Goal: Register for event/course

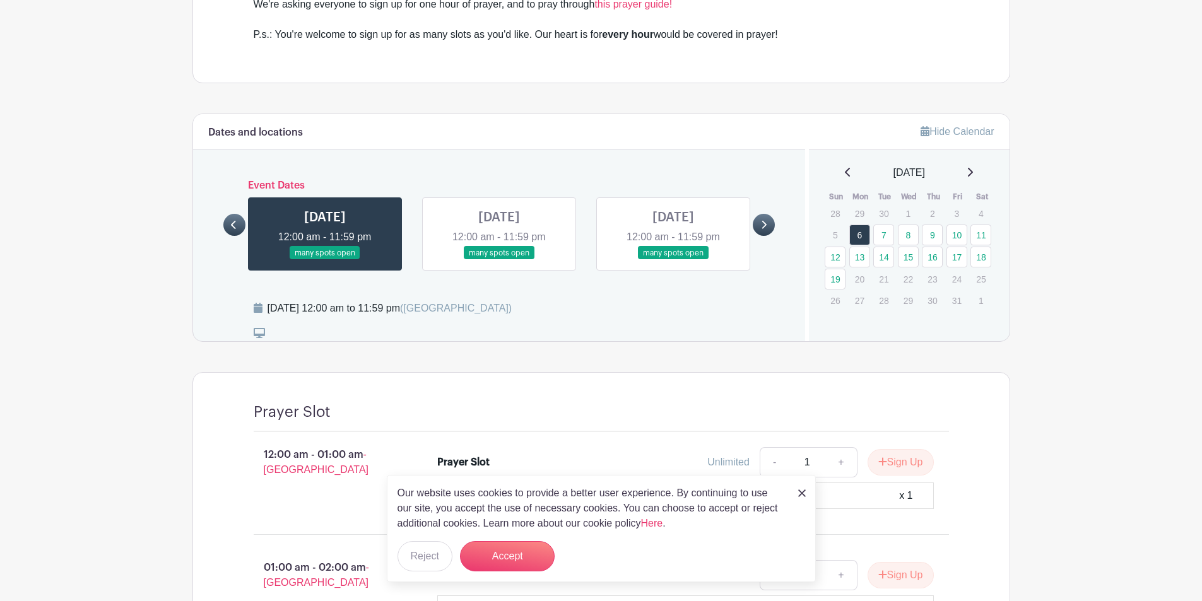
scroll to position [631, 0]
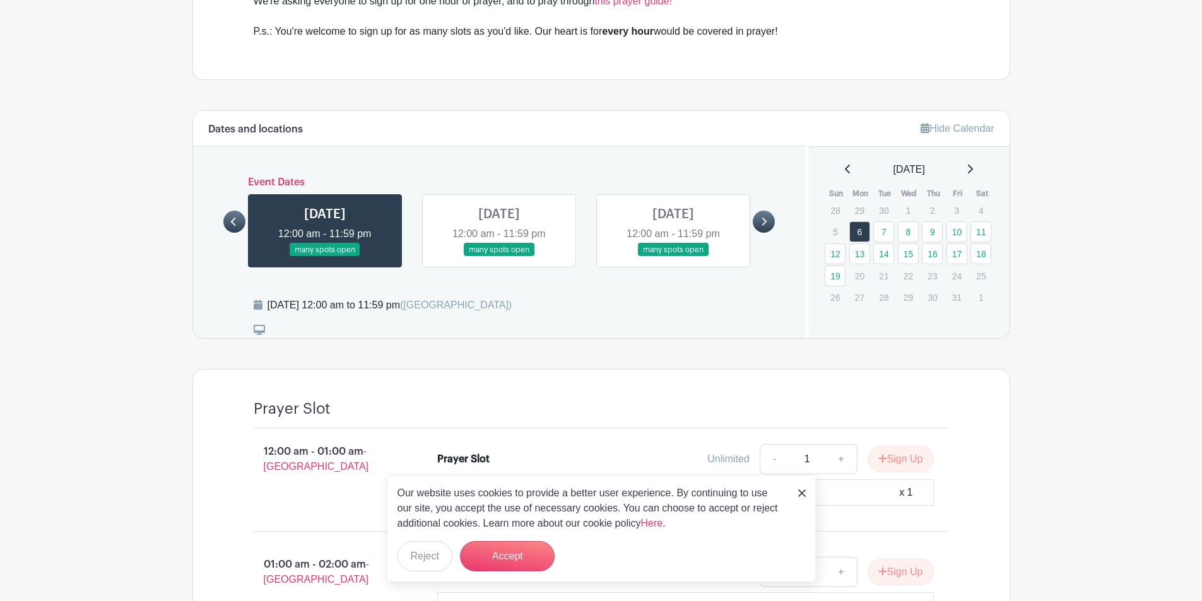
click at [764, 217] on icon at bounding box center [764, 221] width 6 height 9
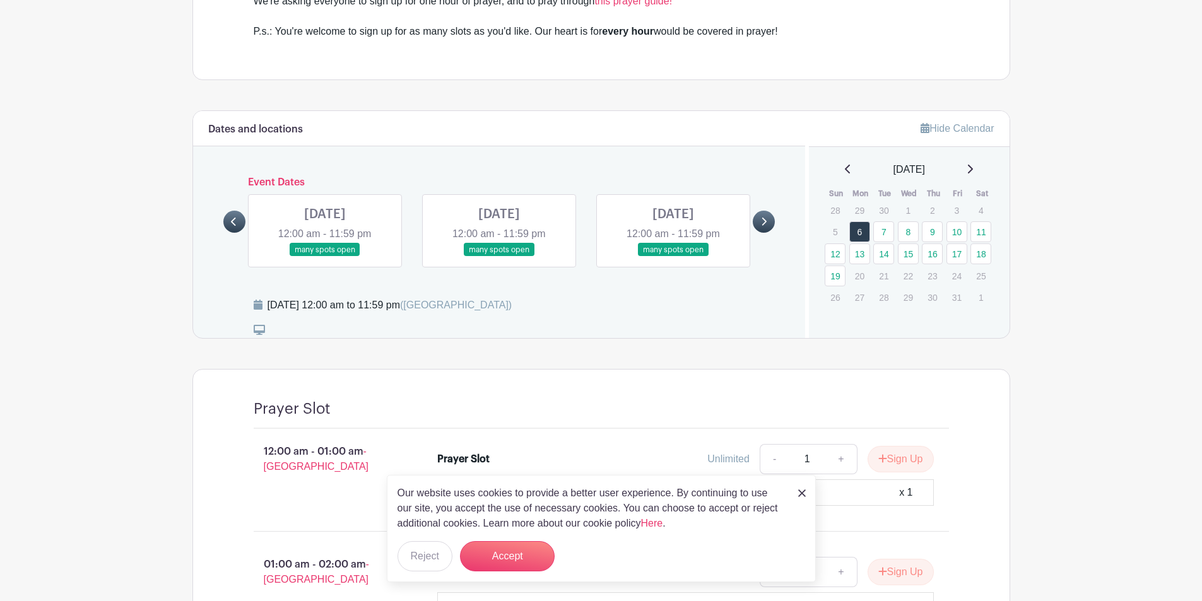
click at [764, 217] on icon at bounding box center [764, 221] width 6 height 9
click at [235, 217] on icon at bounding box center [234, 221] width 6 height 9
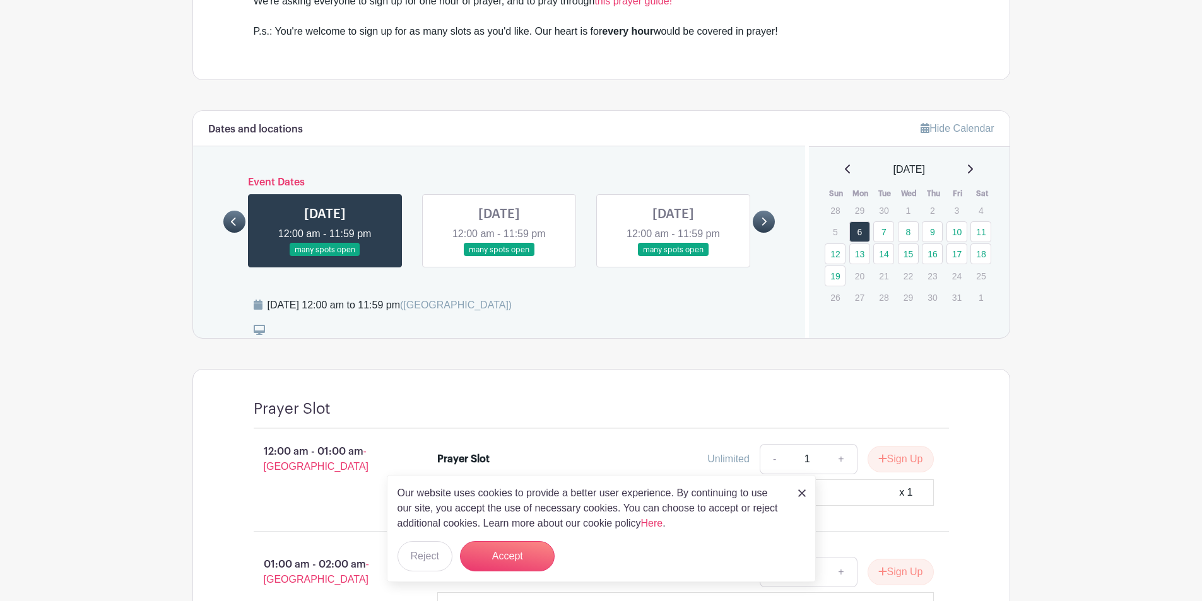
click at [227, 211] on div at bounding box center [234, 222] width 22 height 22
click at [325, 257] on link at bounding box center [325, 257] width 0 height 0
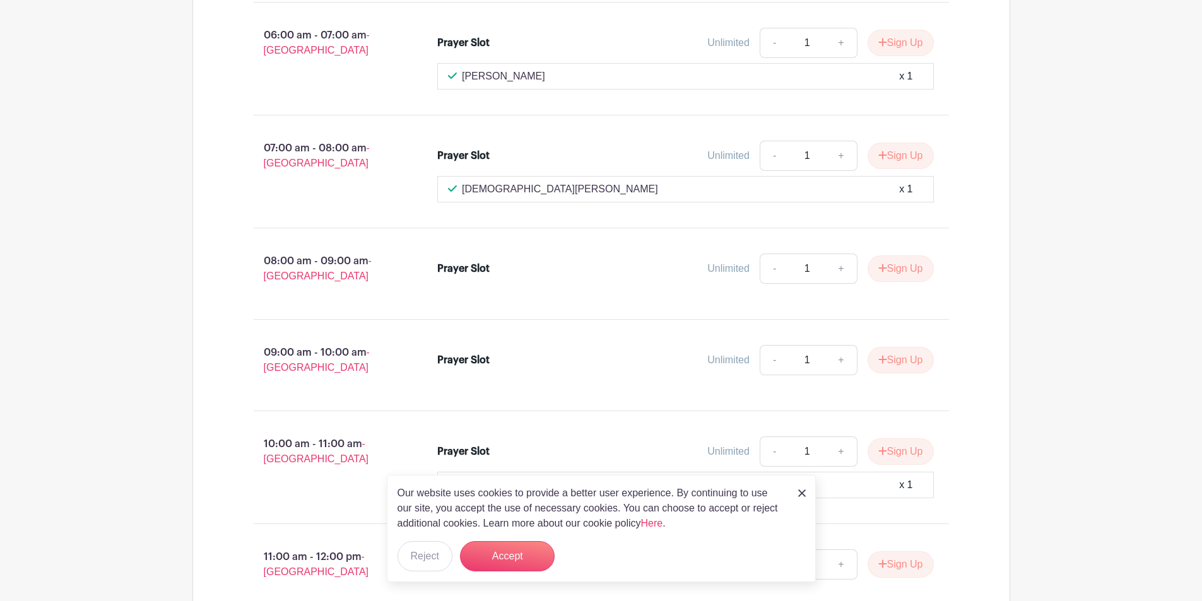
scroll to position [1767, 0]
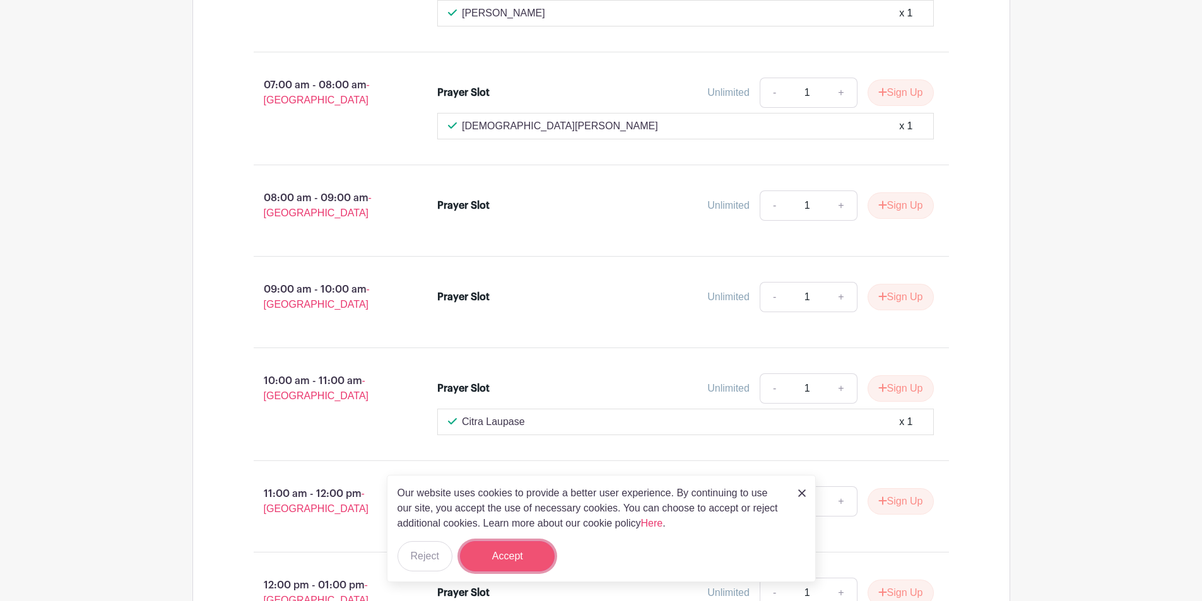
click at [505, 555] on button "Accept" at bounding box center [507, 556] width 95 height 30
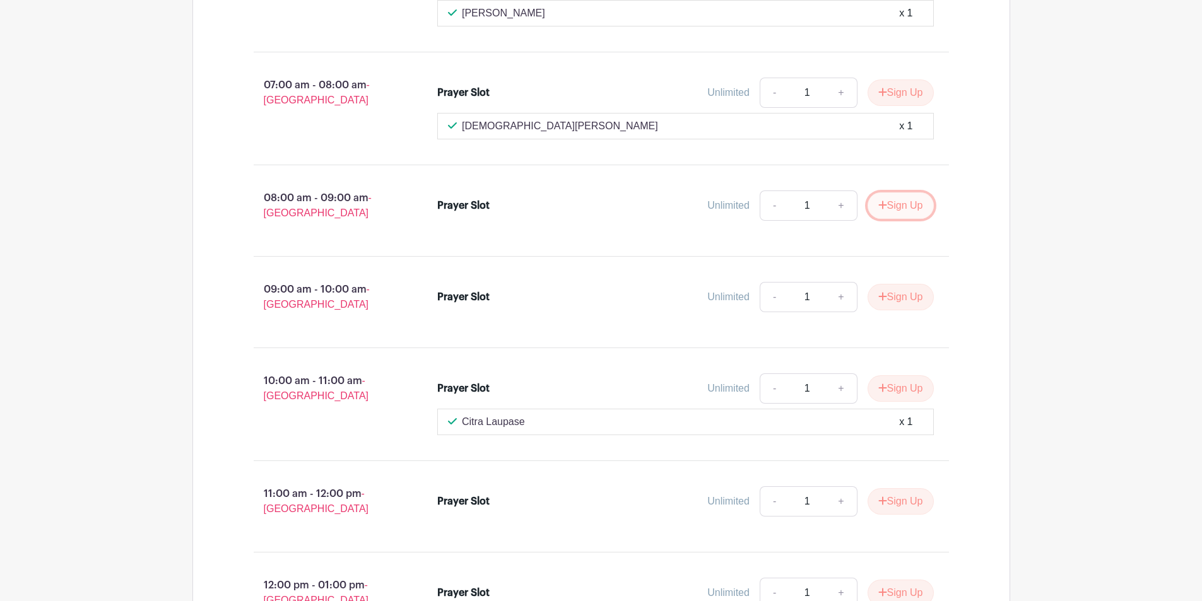
click at [898, 192] on button "Sign Up" at bounding box center [901, 205] width 66 height 27
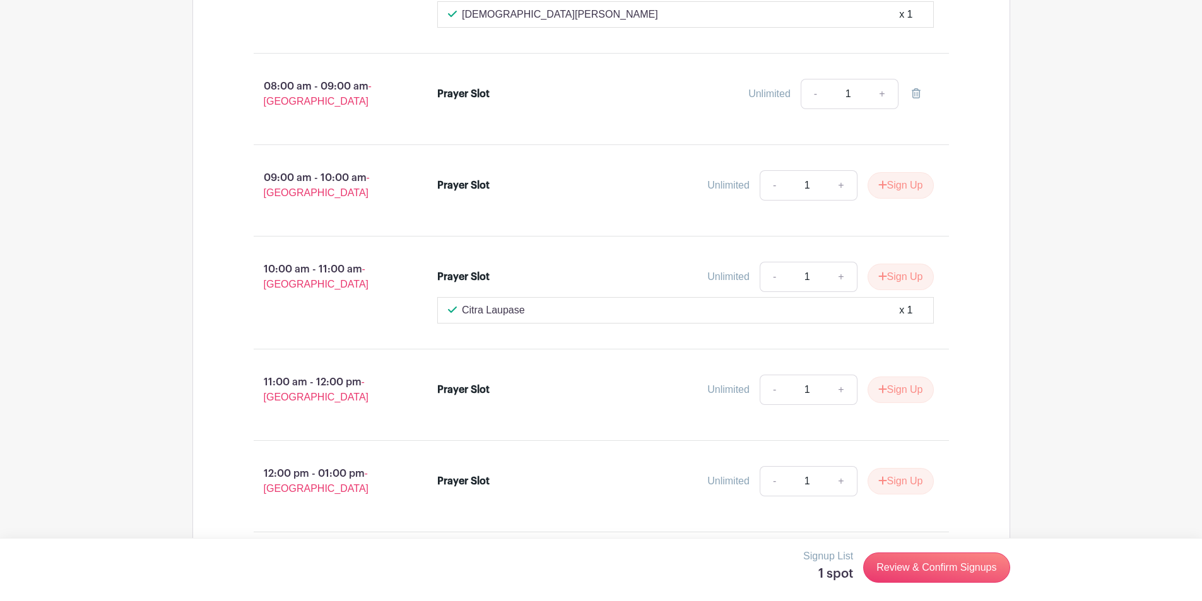
scroll to position [1893, 0]
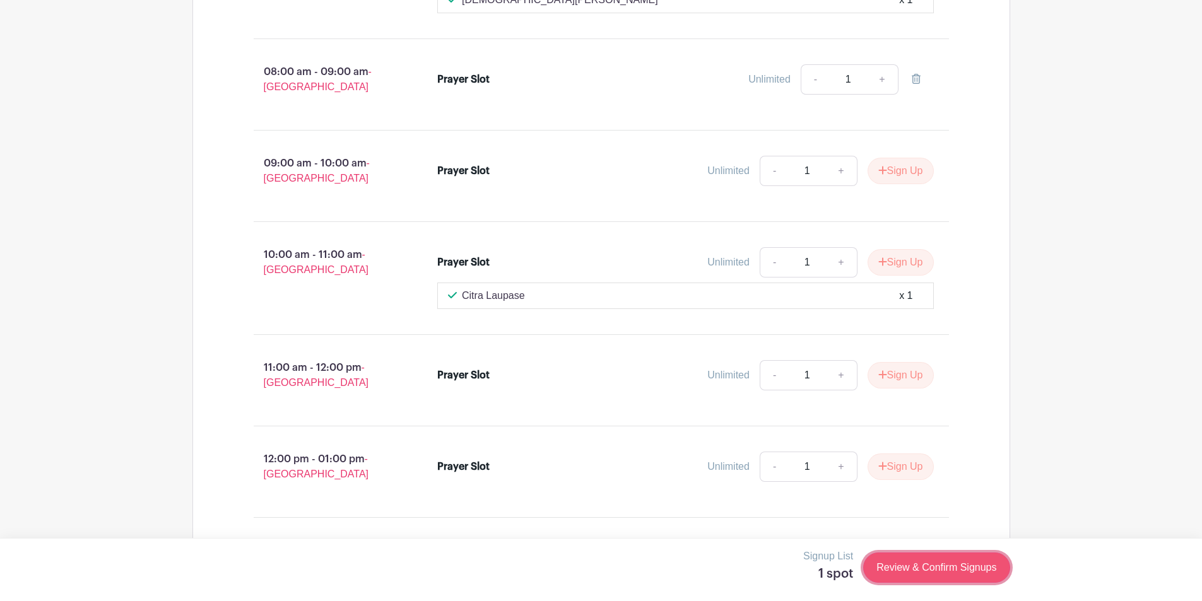
click at [933, 571] on link "Review & Confirm Signups" at bounding box center [936, 568] width 146 height 30
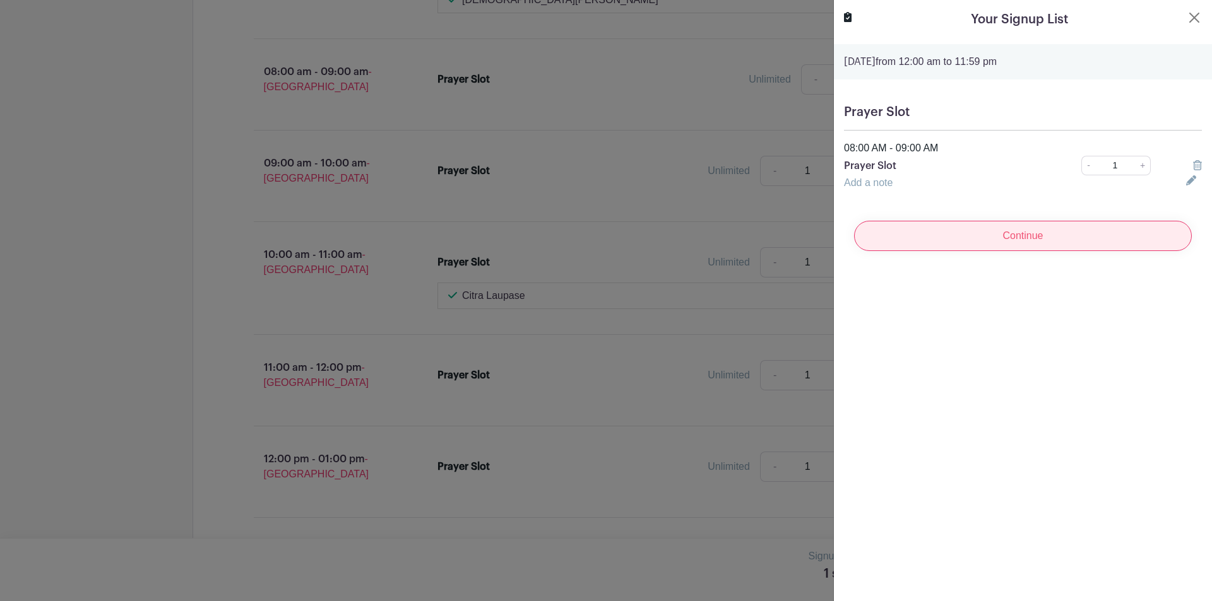
click at [1012, 235] on input "Continue" at bounding box center [1023, 236] width 338 height 30
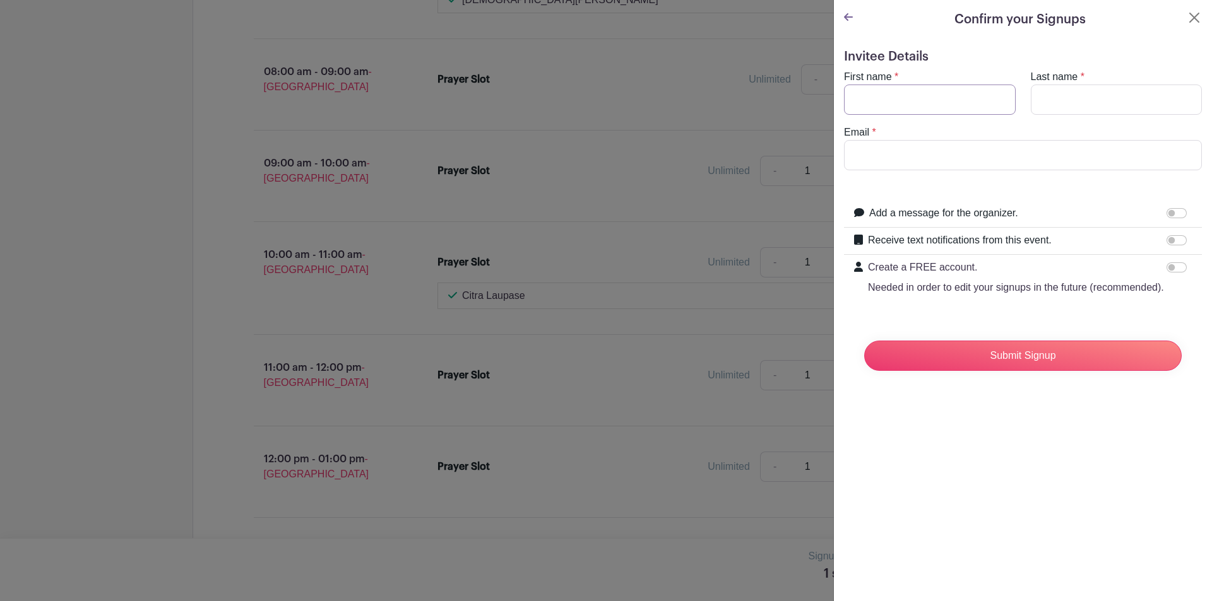
click at [885, 97] on input "First name" at bounding box center [930, 100] width 172 height 30
type input "Jeffery Swee Teck"
type input "Ang"
type input "[EMAIL_ADDRESS][DOMAIN_NAME]"
type input "[PERSON_NAME]"
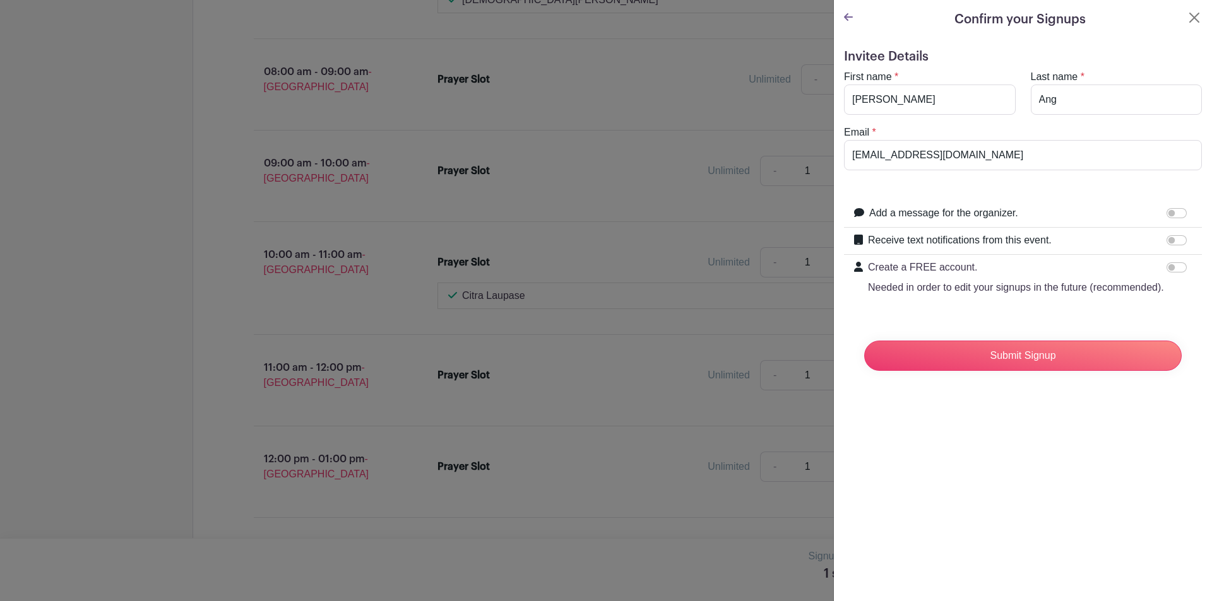
click at [1061, 186] on form "Invitee Details First name * Jeffery Last name * Ang Email * angstjeffery@gmail…" at bounding box center [1023, 215] width 358 height 332
click at [1174, 266] on input "Create a FREE account. Needed in order to edit your signups in the future (reco…" at bounding box center [1176, 268] width 20 height 10
checkbox input "true"
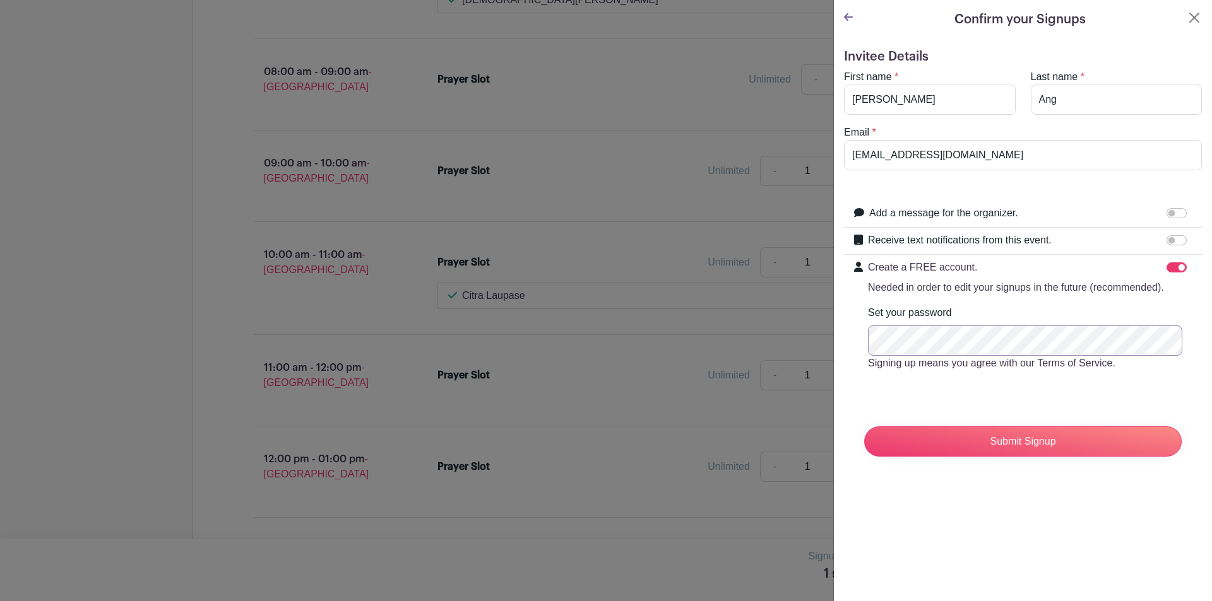
click at [1021, 457] on input "Submit Signup" at bounding box center [1022, 442] width 317 height 30
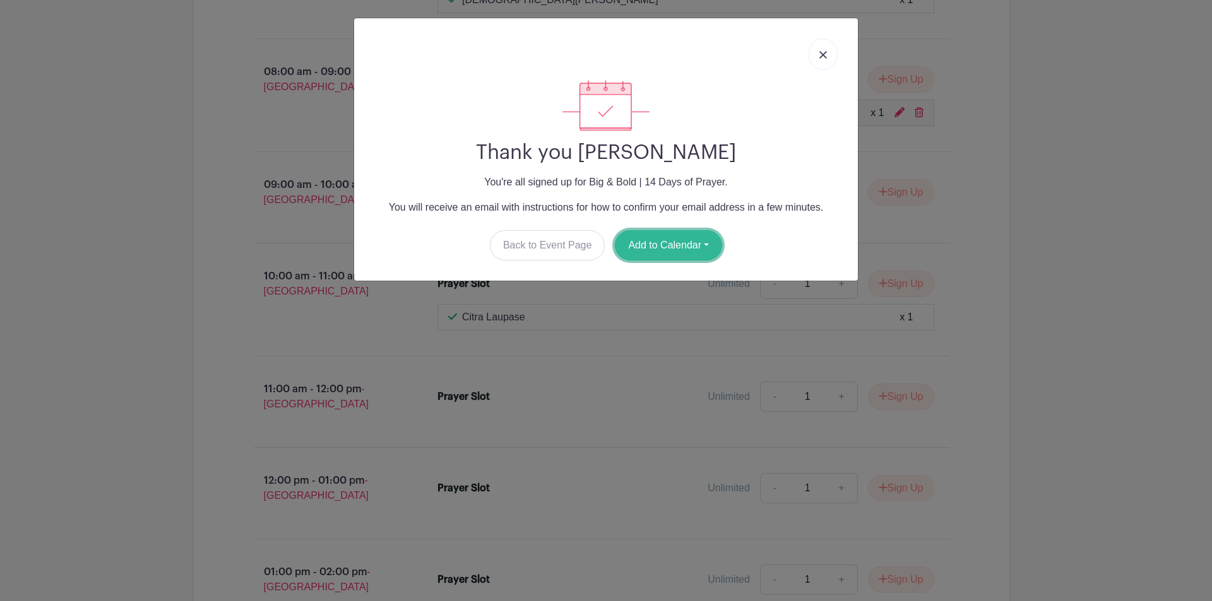
click at [683, 248] on button "Add to Calendar" at bounding box center [668, 245] width 107 height 30
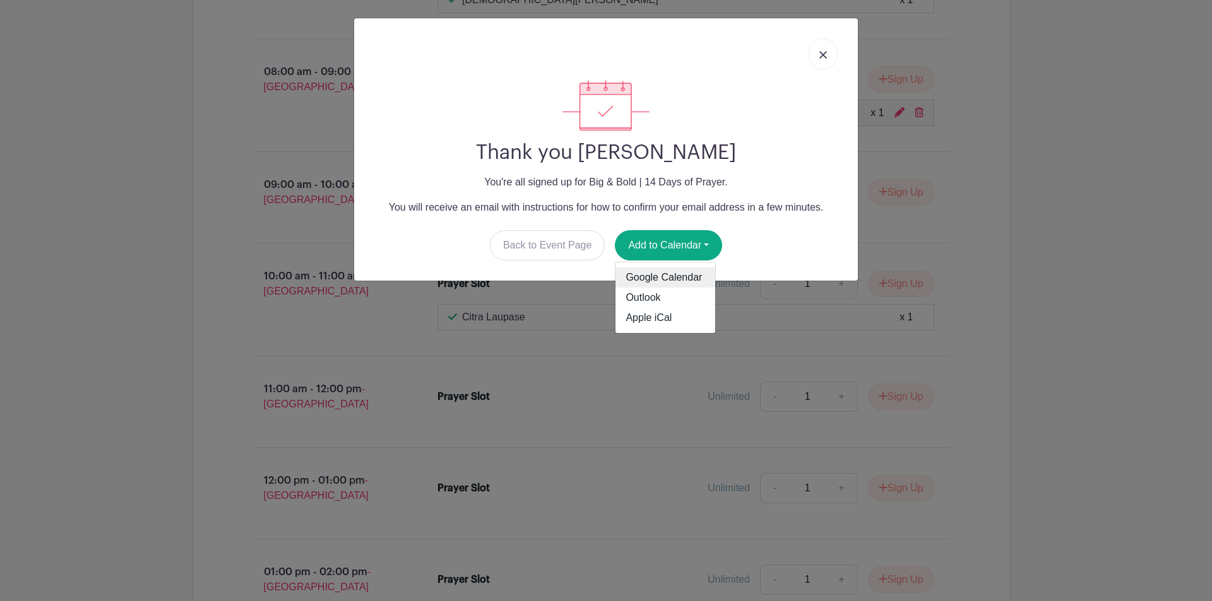
click at [682, 277] on link "Google Calendar" at bounding box center [665, 278] width 100 height 20
click at [829, 56] on link at bounding box center [822, 54] width 29 height 32
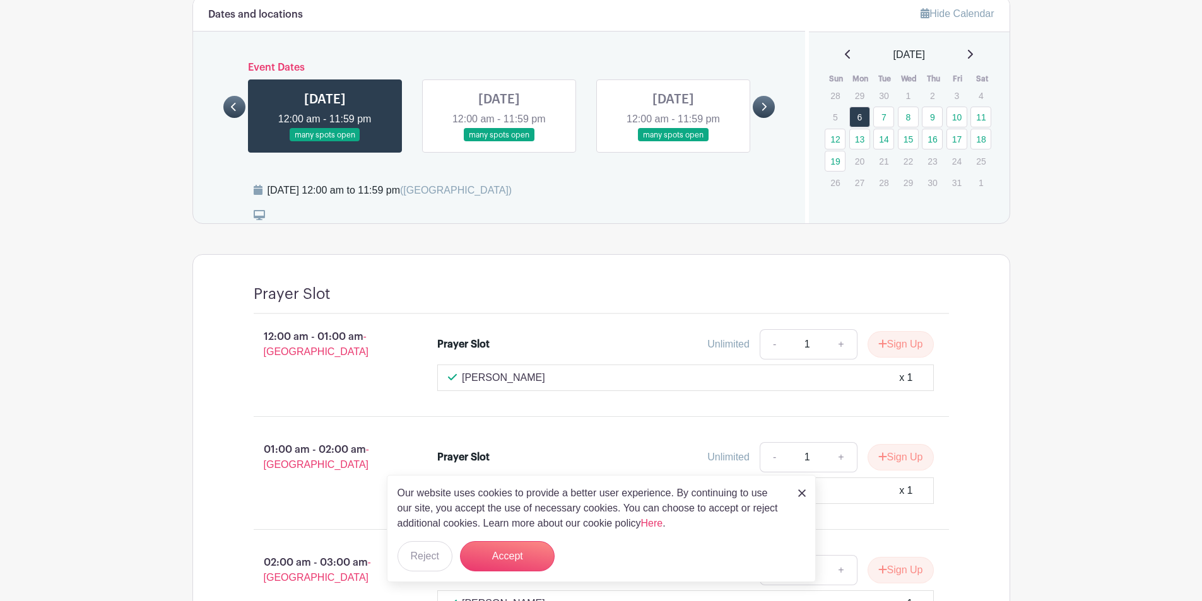
scroll to position [757, 0]
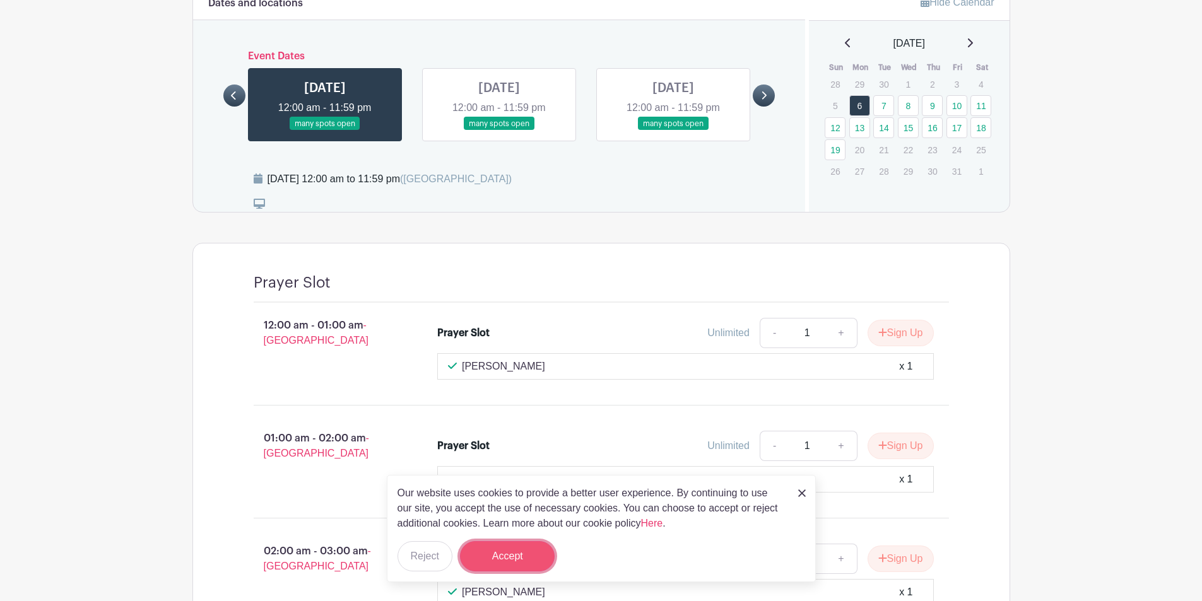
click at [499, 555] on button "Accept" at bounding box center [507, 556] width 95 height 30
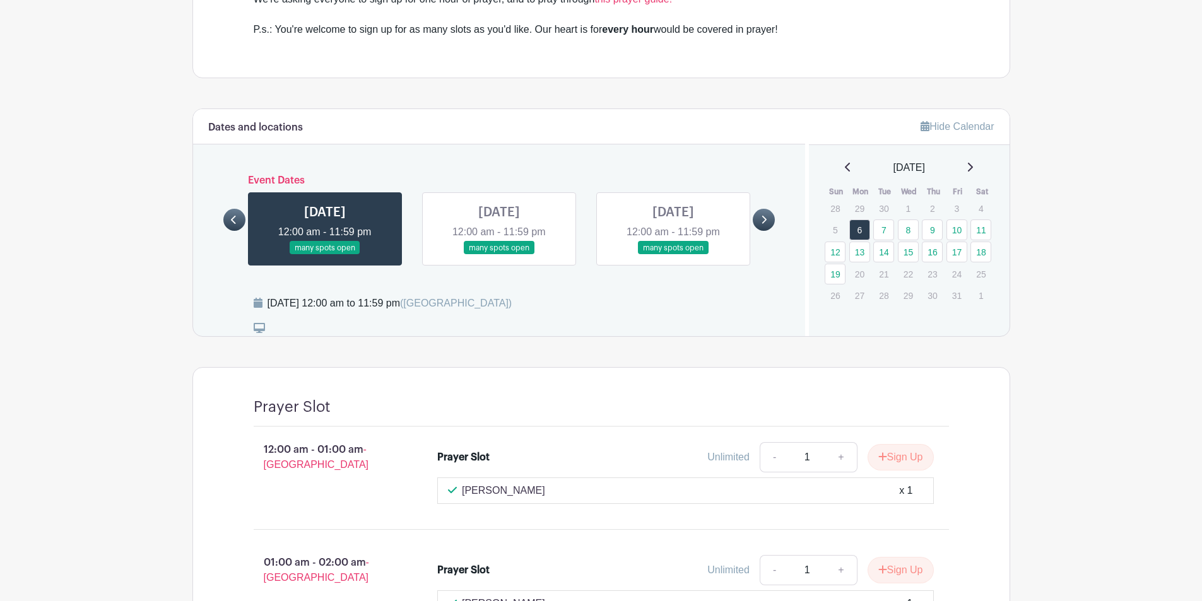
scroll to position [631, 0]
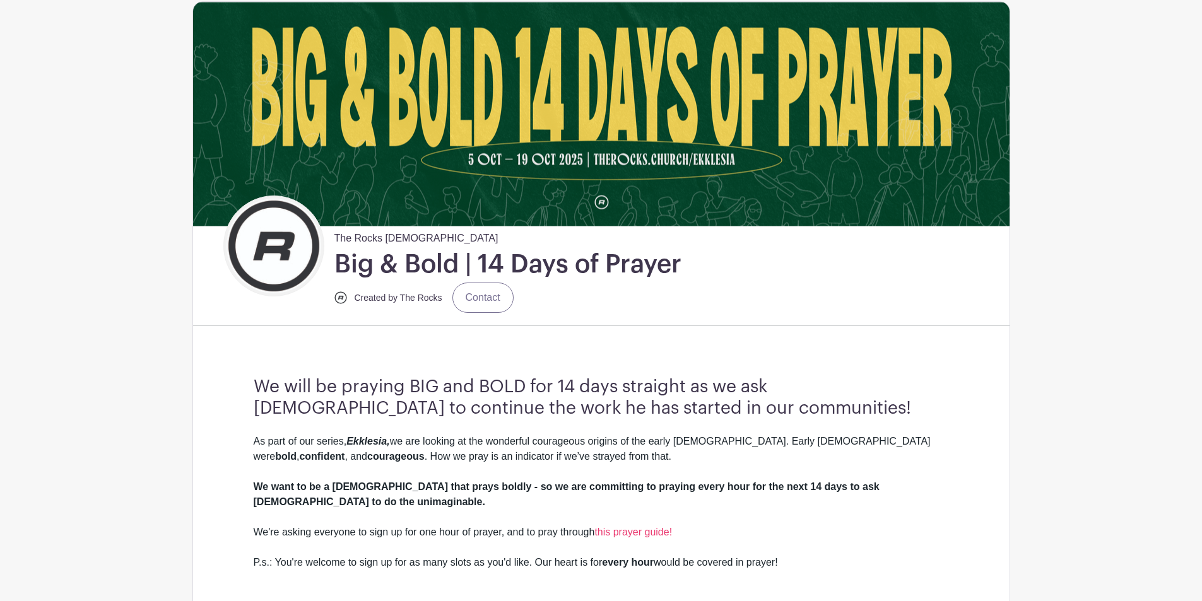
scroll to position [63, 0]
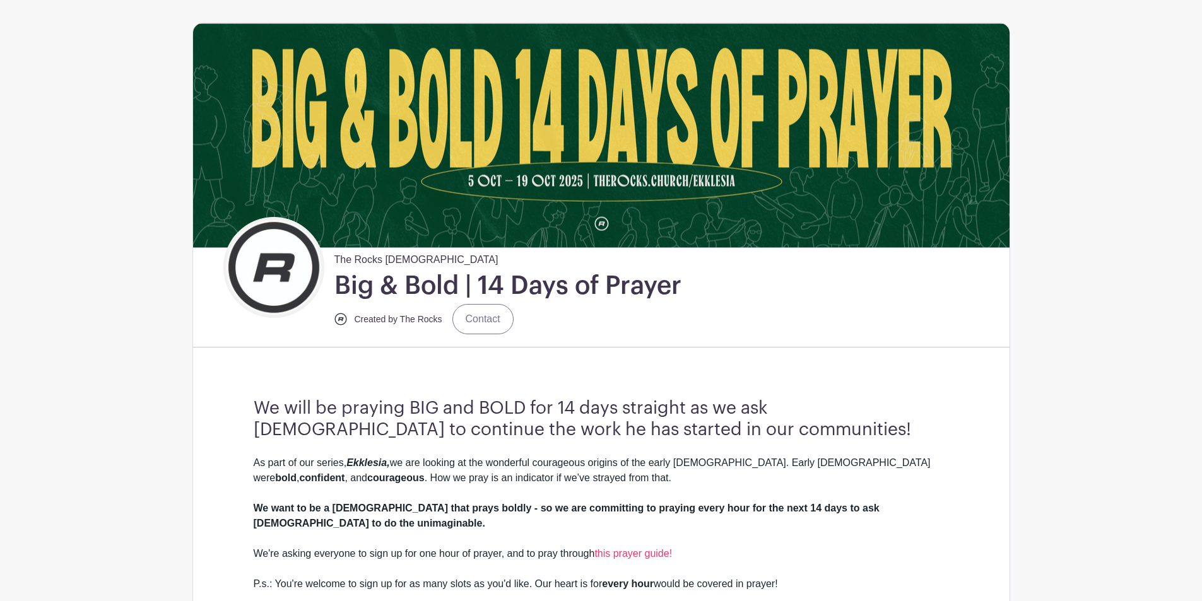
click at [788, 296] on div "The Rocks [DEMOGRAPHIC_DATA] Big & Bold | 14 Days of Prayer Created by The Rock…" at bounding box center [616, 277] width 786 height 120
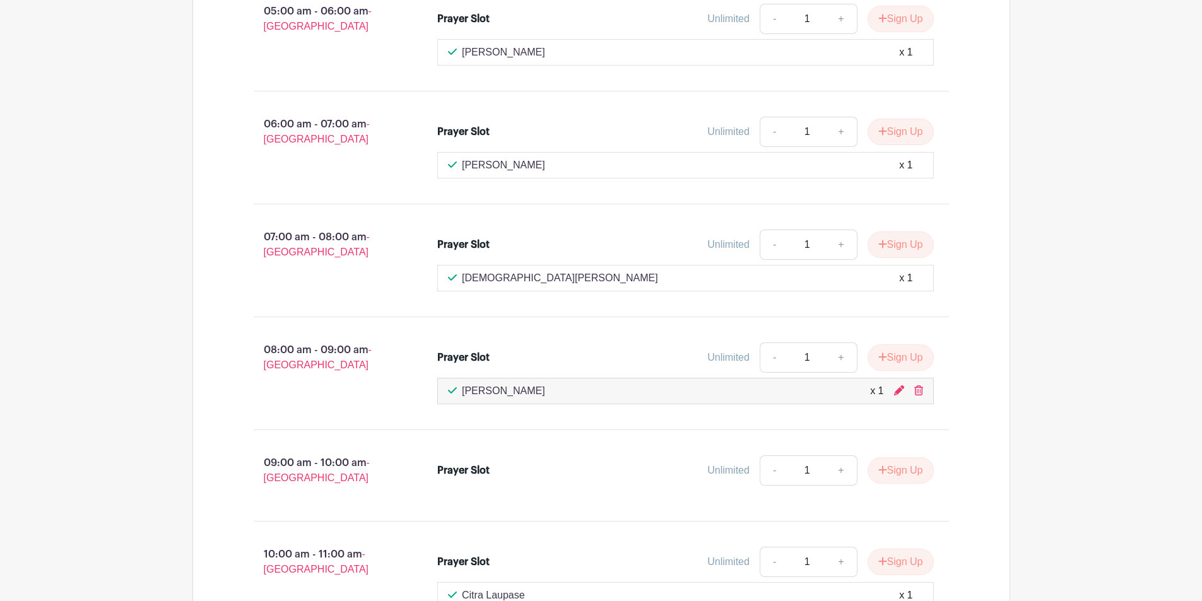
scroll to position [1578, 0]
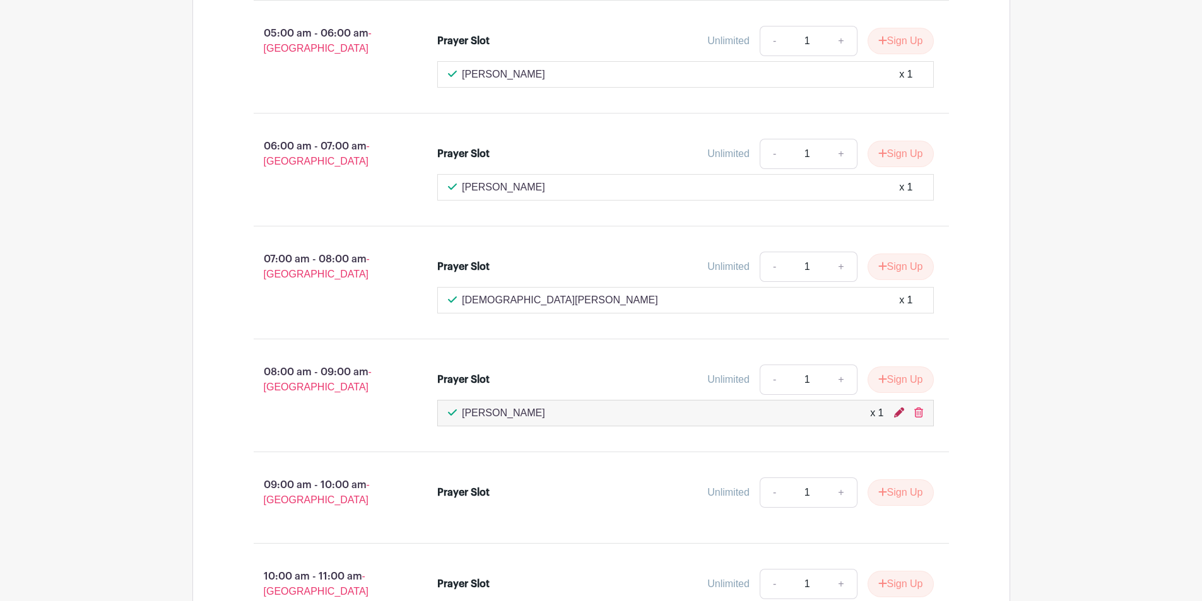
click at [901, 408] on icon at bounding box center [899, 413] width 10 height 10
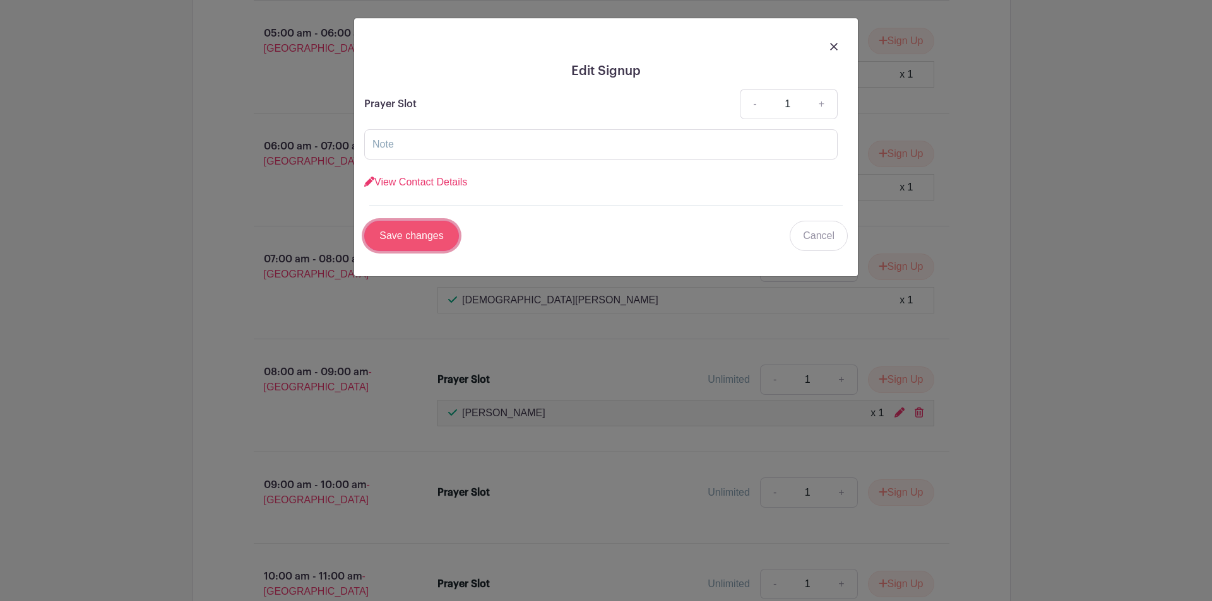
click at [429, 238] on input "Save changes" at bounding box center [411, 236] width 95 height 30
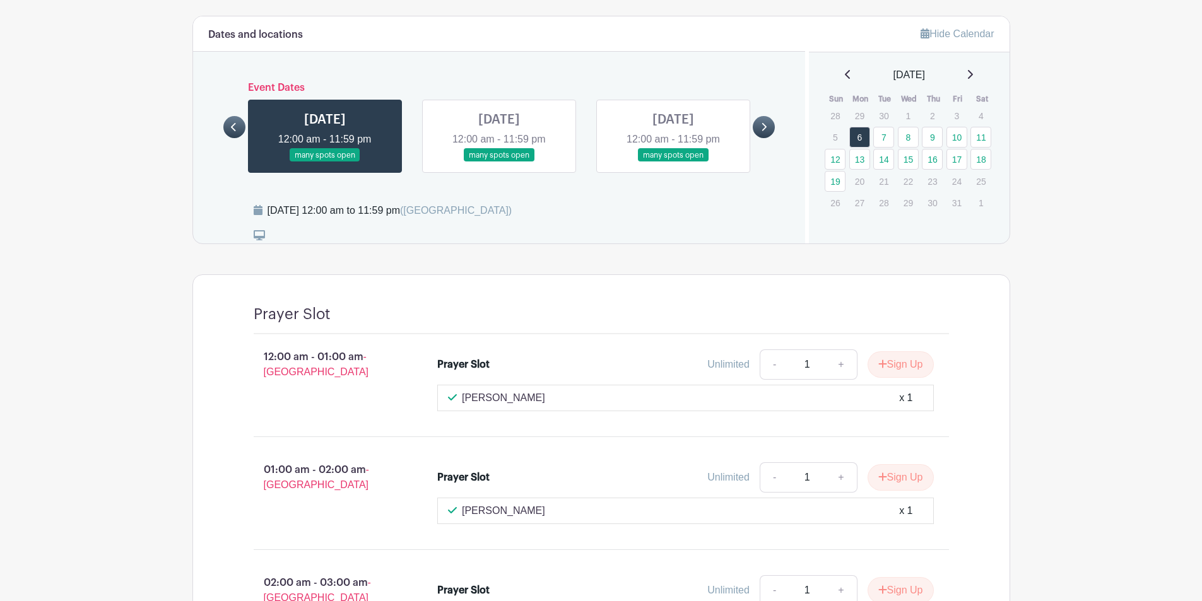
scroll to position [594, 0]
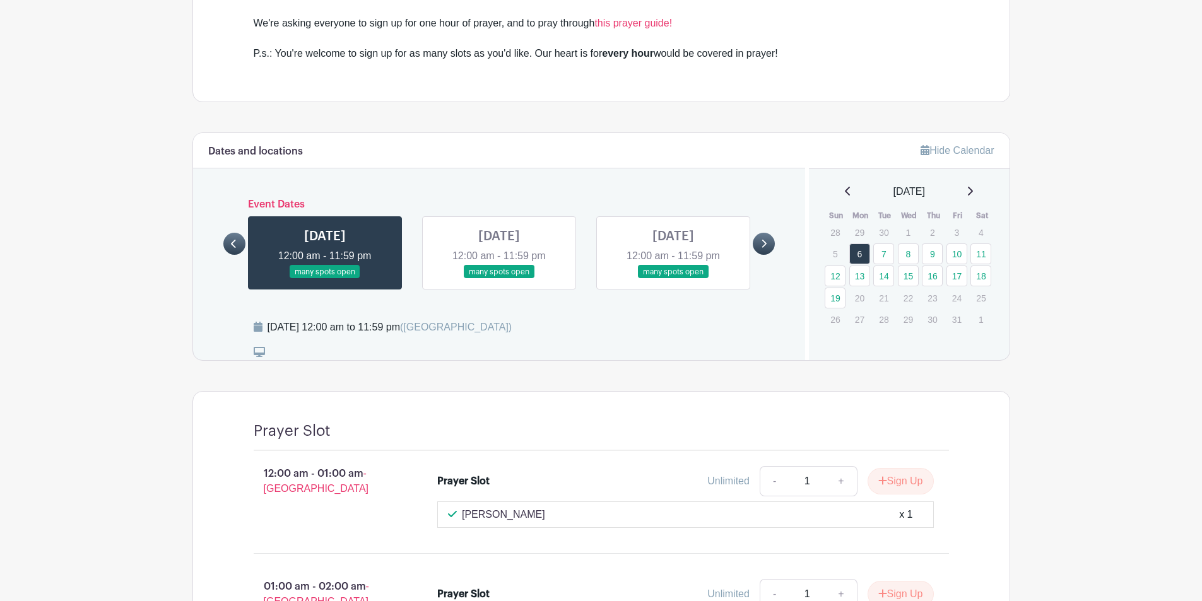
click at [499, 279] on link at bounding box center [499, 279] width 0 height 0
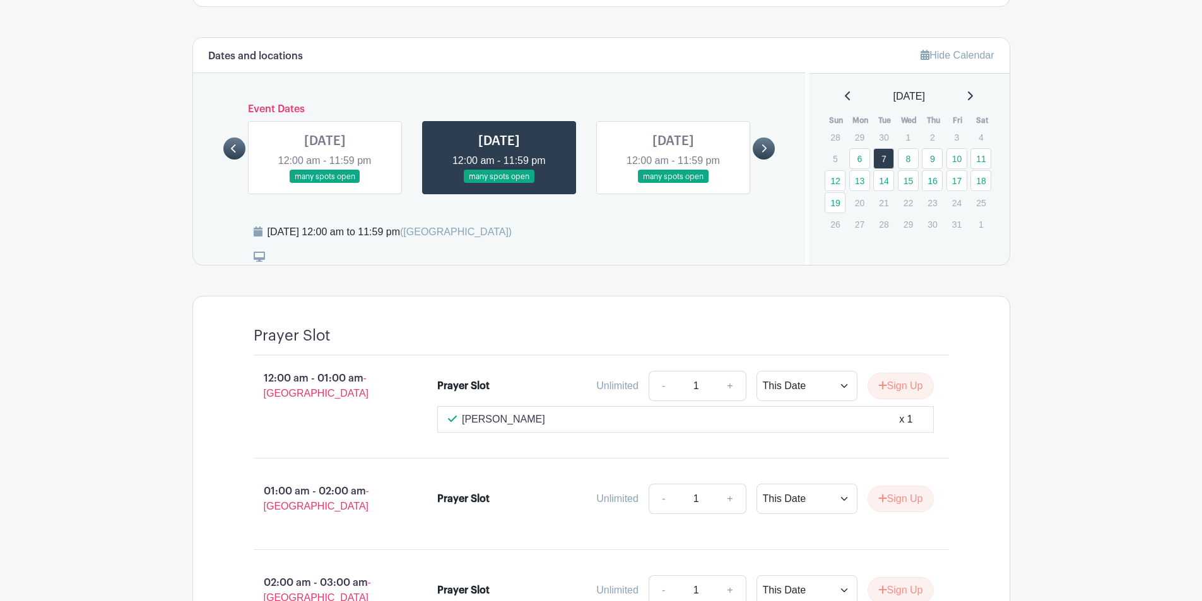
scroll to position [720, 0]
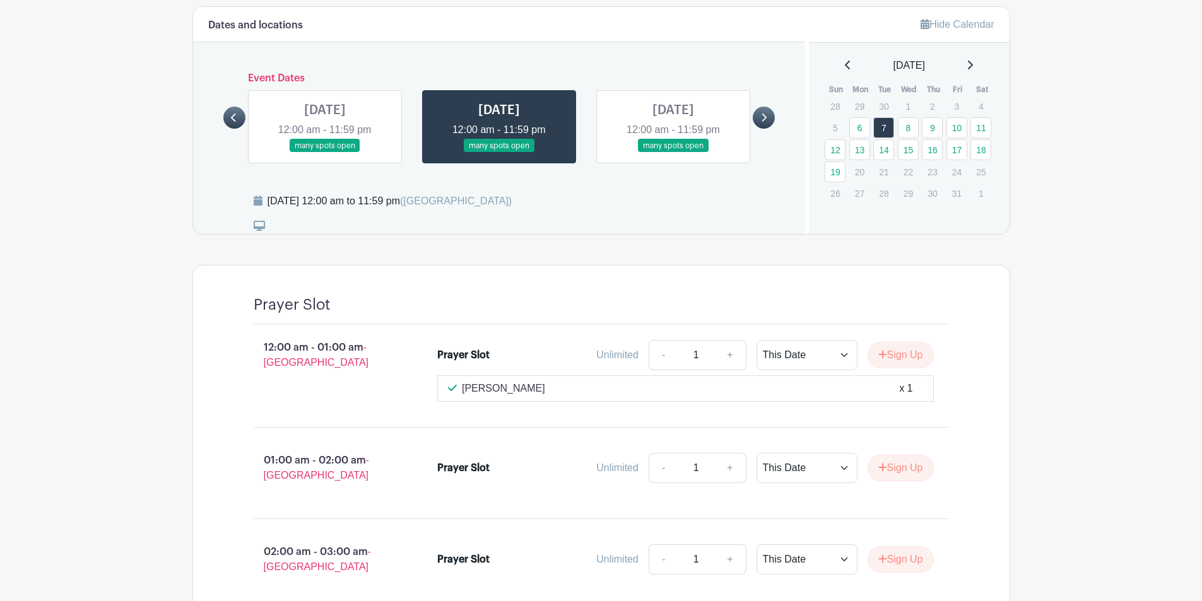
click at [499, 153] on link at bounding box center [499, 153] width 0 height 0
click at [673, 153] on link at bounding box center [673, 153] width 0 height 0
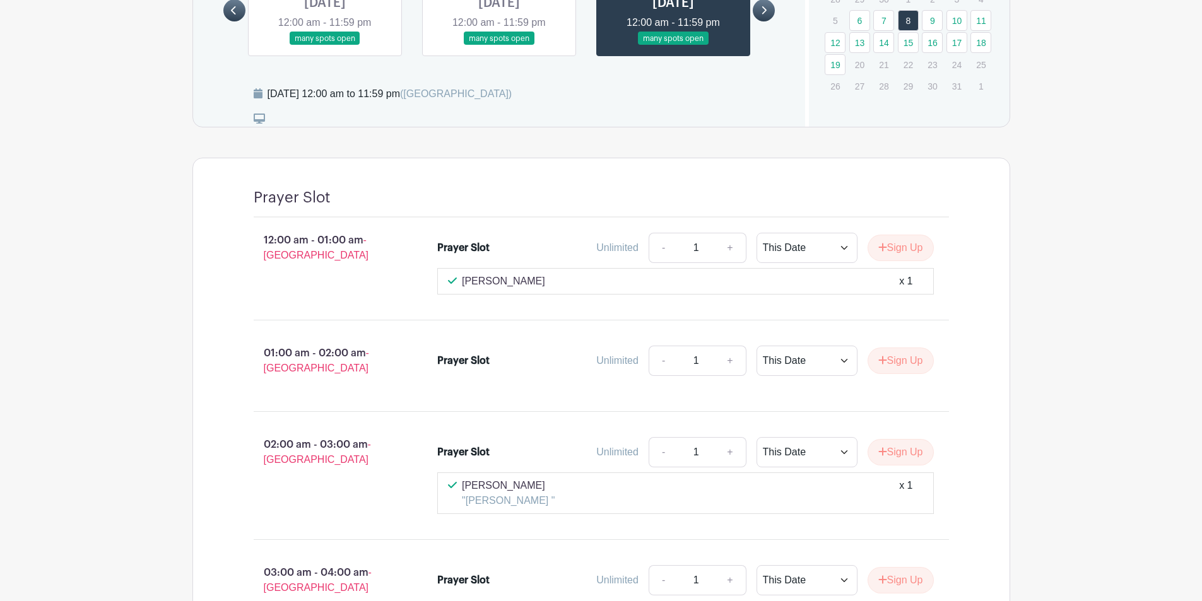
scroll to position [720, 0]
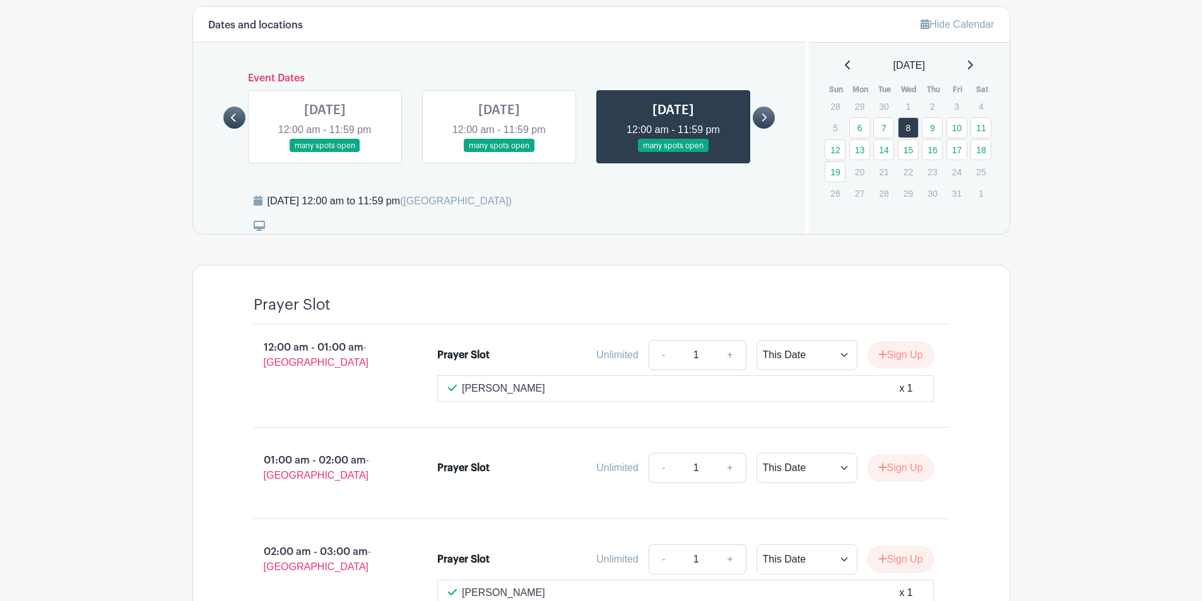
click at [325, 153] on link at bounding box center [325, 153] width 0 height 0
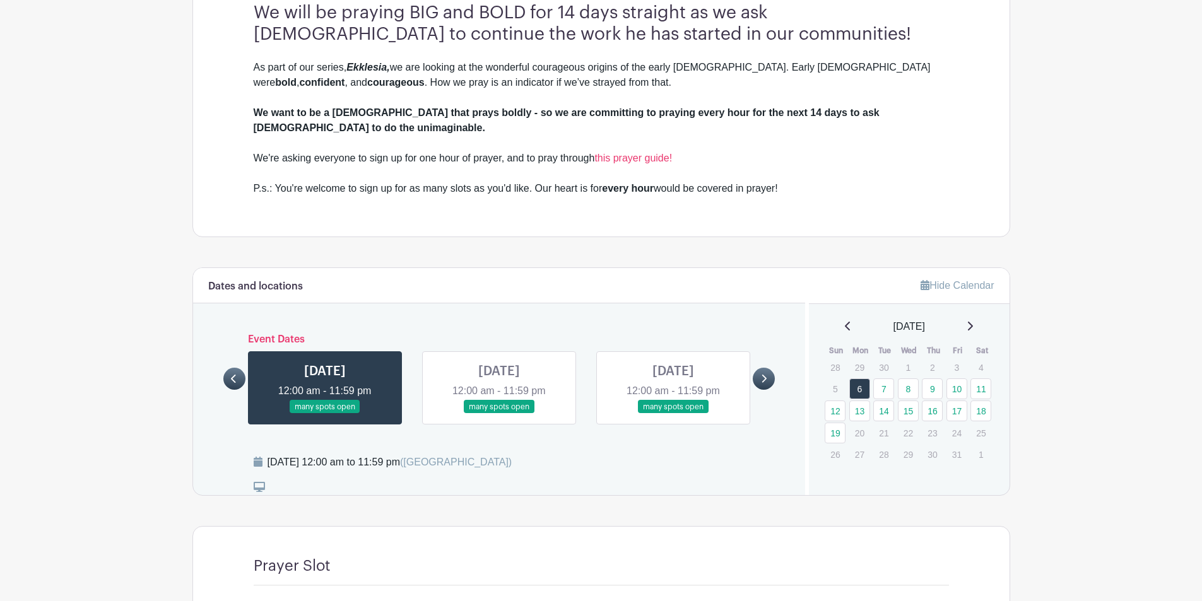
scroll to position [720, 0]
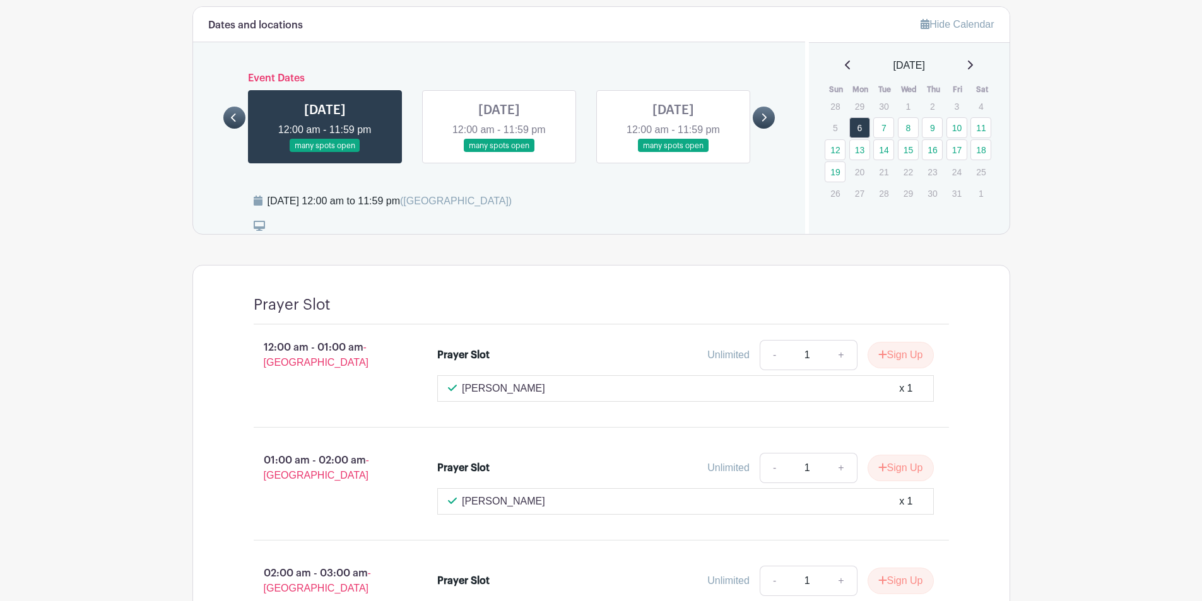
click at [499, 153] on link at bounding box center [499, 153] width 0 height 0
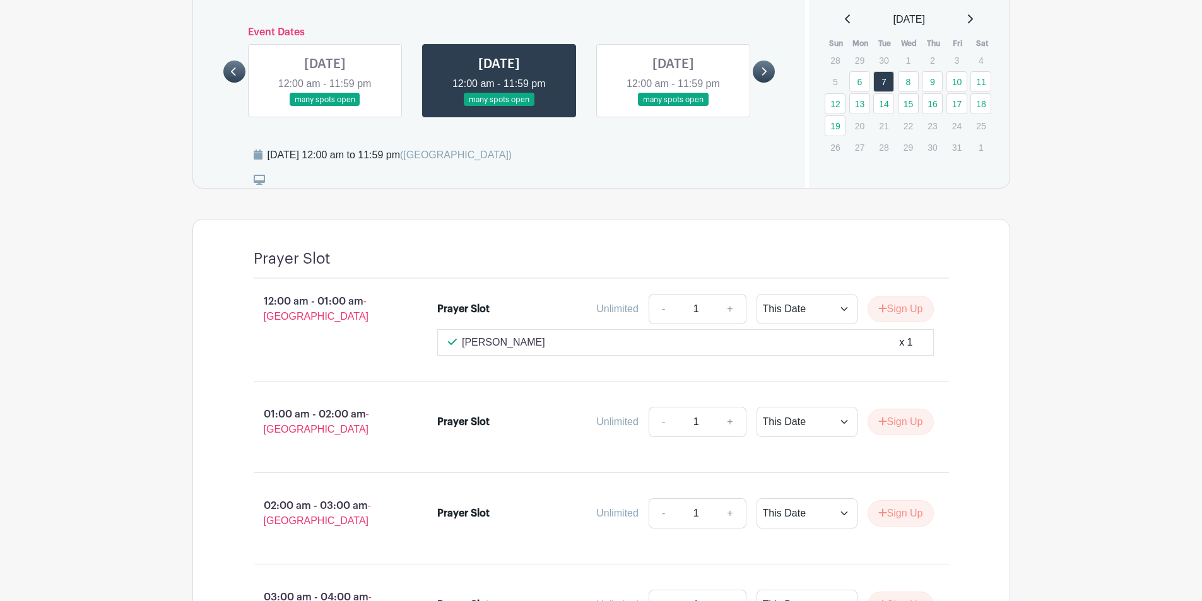
scroll to position [657, 0]
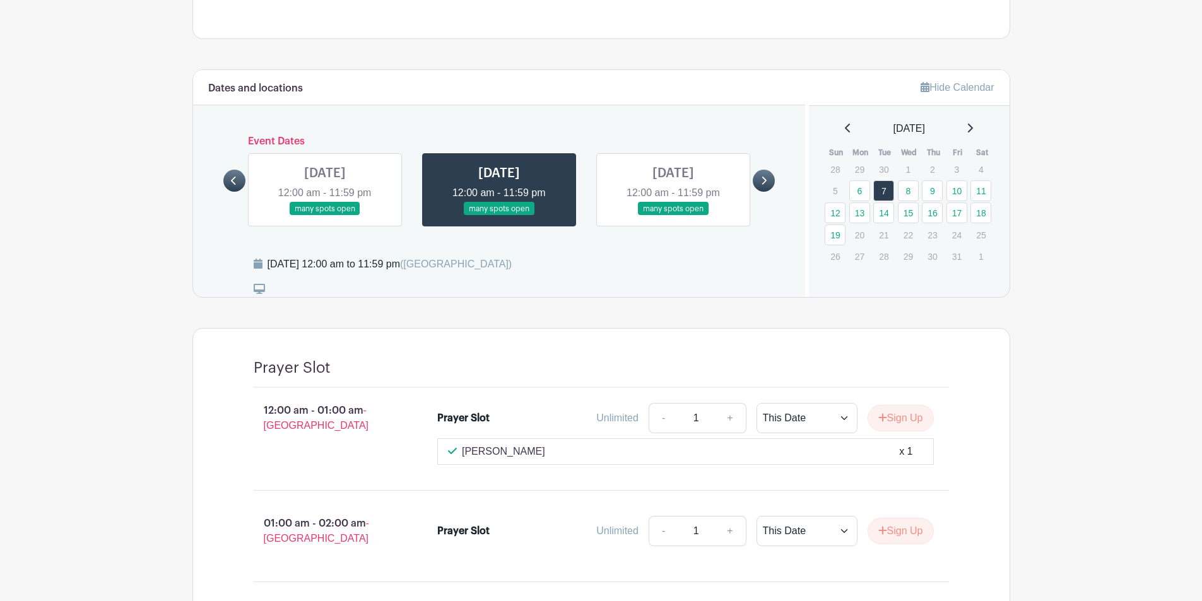
click at [673, 216] on link at bounding box center [673, 216] width 0 height 0
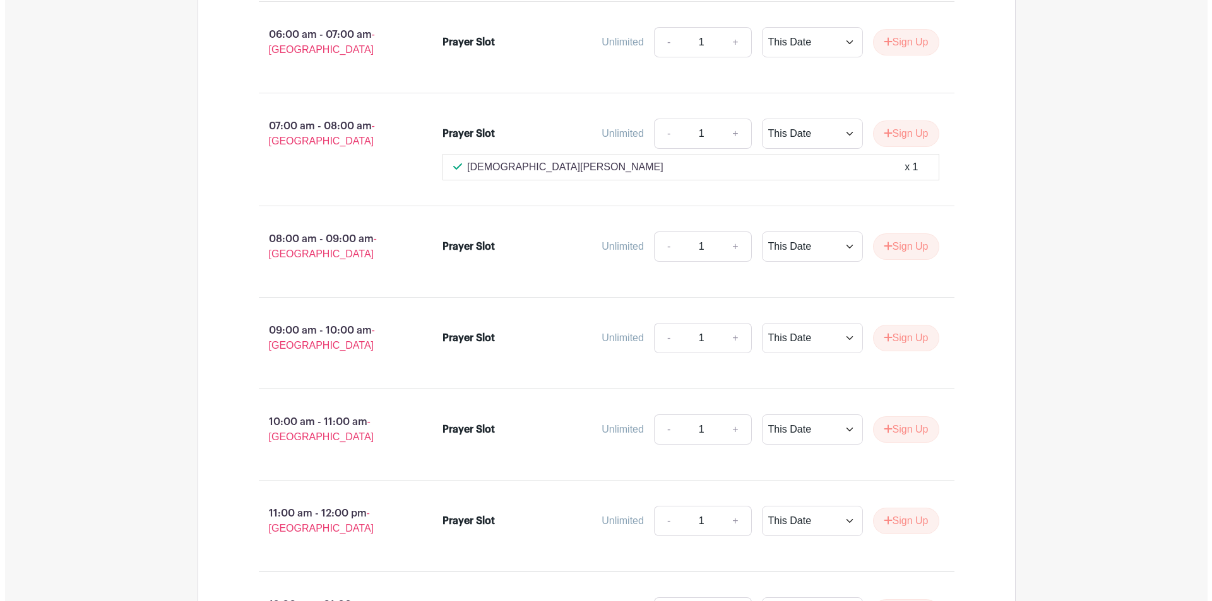
scroll to position [1667, 0]
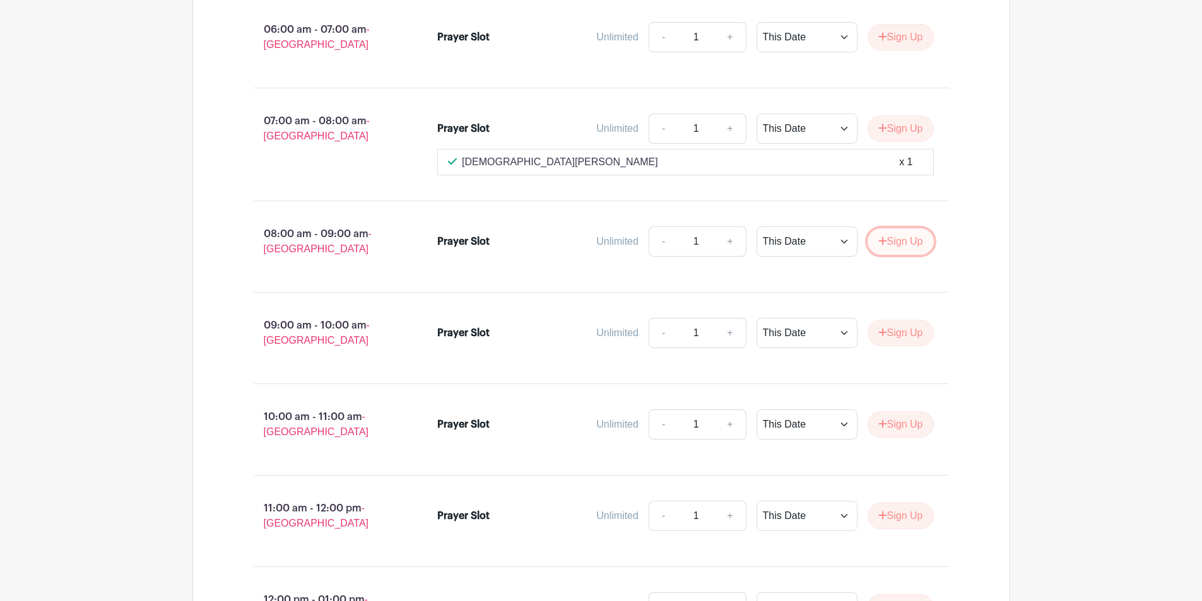
click at [888, 228] on button "Sign Up" at bounding box center [901, 241] width 66 height 27
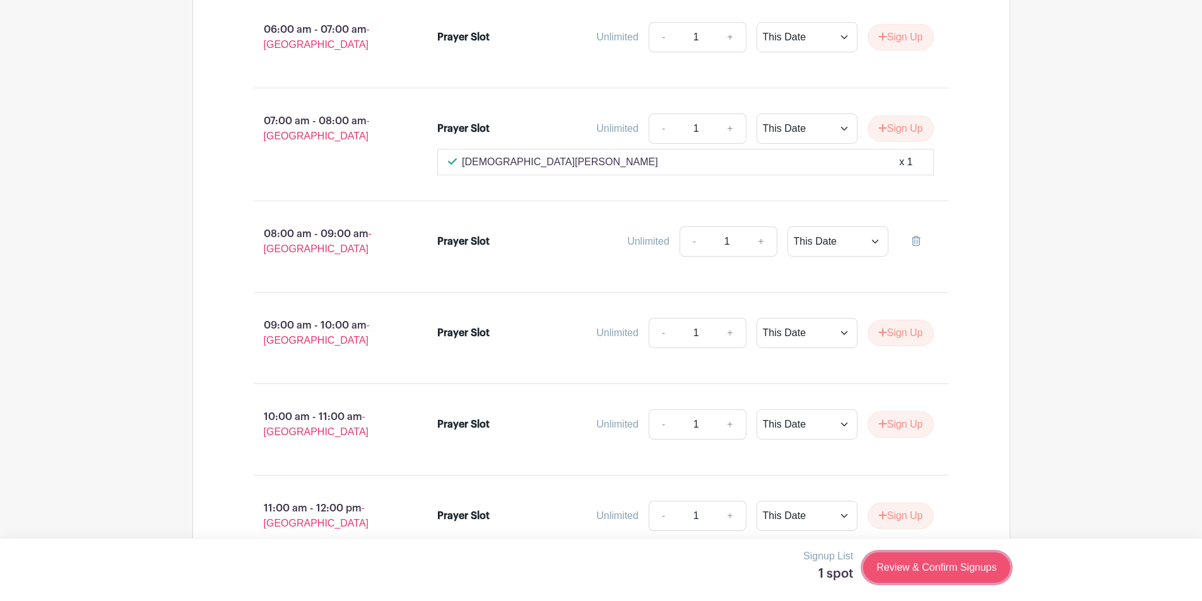
click at [931, 564] on link "Review & Confirm Signups" at bounding box center [936, 568] width 146 height 30
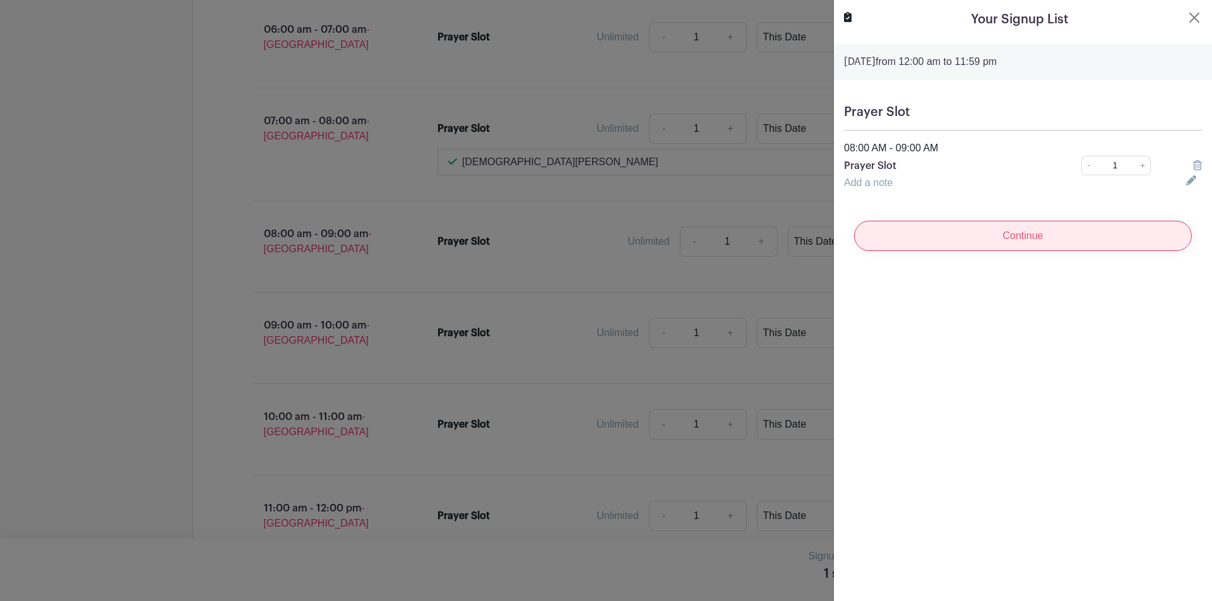
click at [1038, 233] on input "Continue" at bounding box center [1023, 236] width 338 height 30
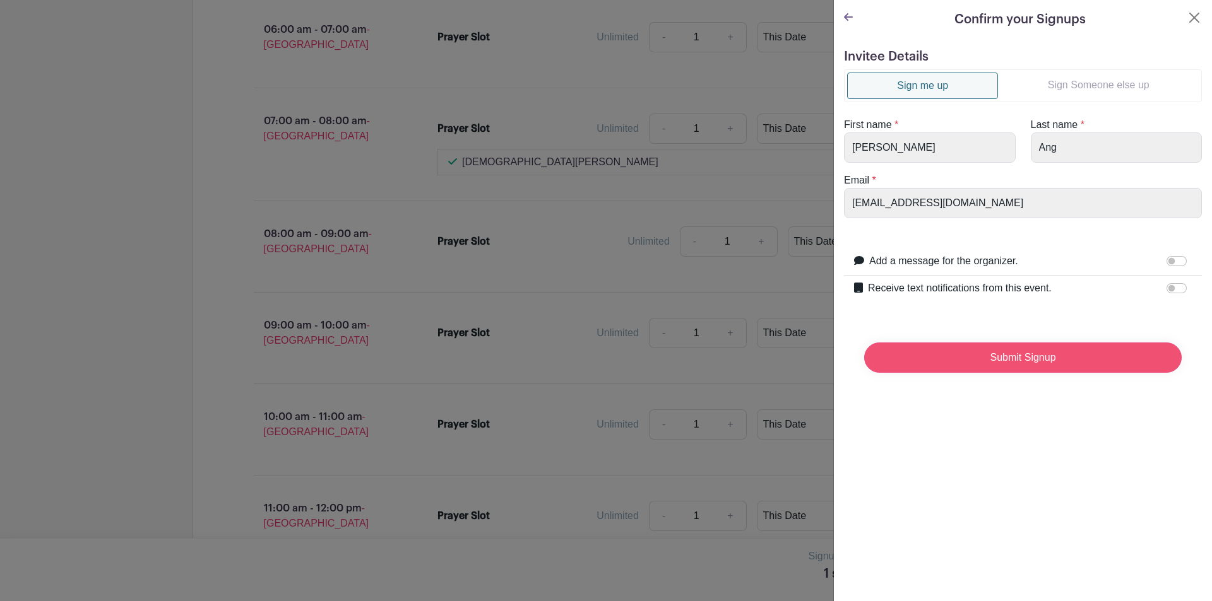
click at [1009, 353] on input "Submit Signup" at bounding box center [1022, 358] width 317 height 30
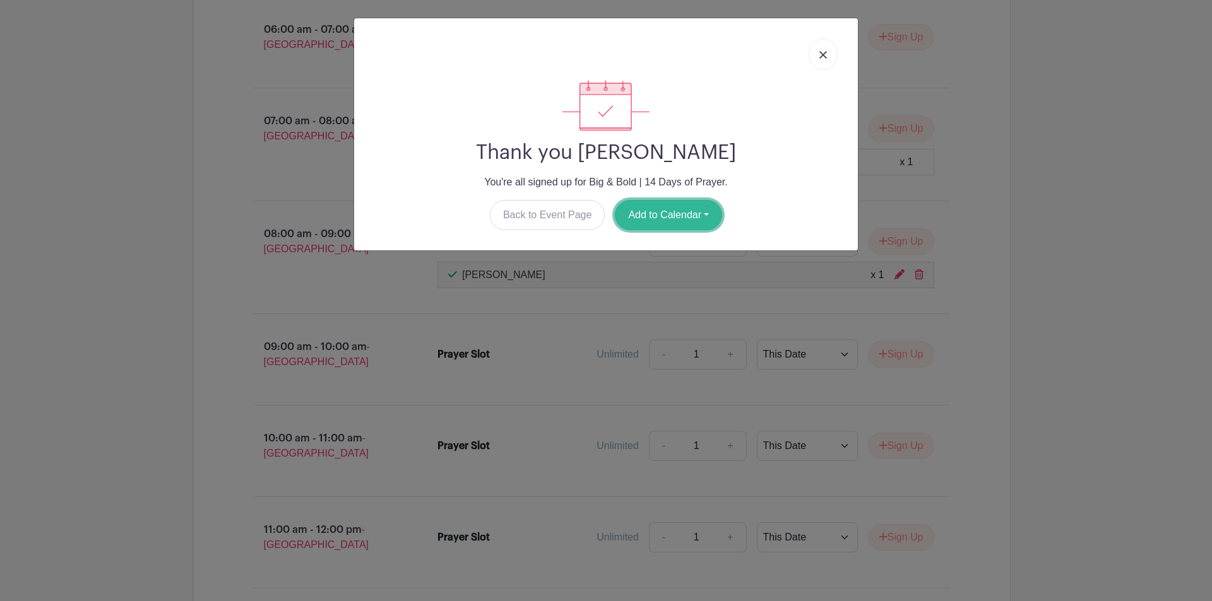
click at [656, 216] on button "Add to Calendar" at bounding box center [668, 215] width 107 height 30
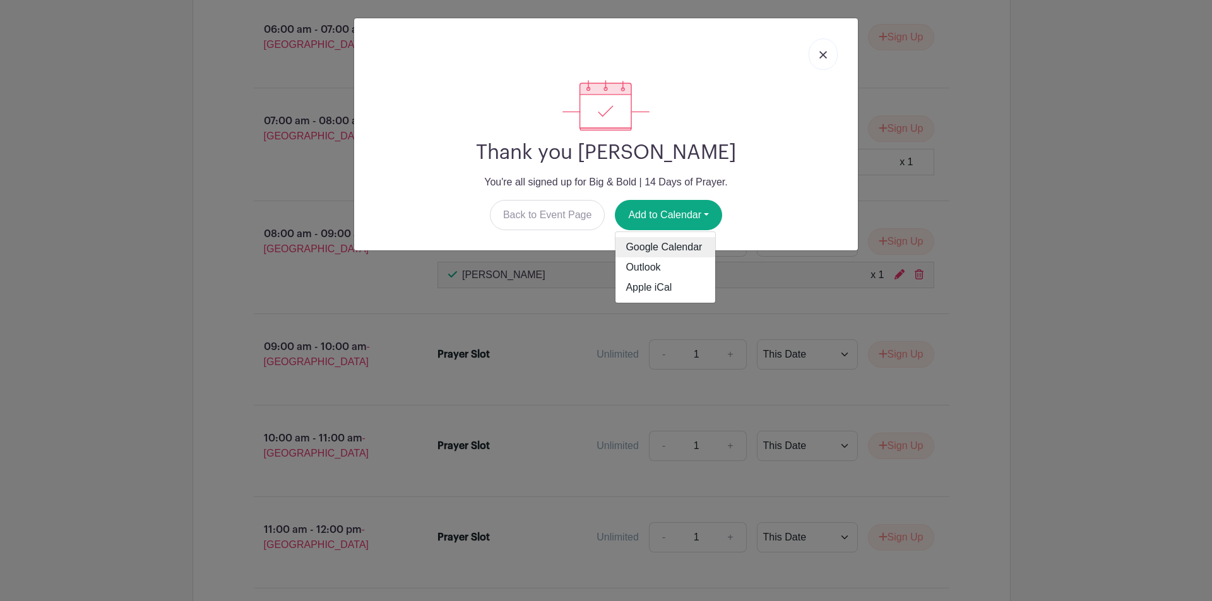
click at [648, 240] on link "Google Calendar" at bounding box center [665, 247] width 100 height 20
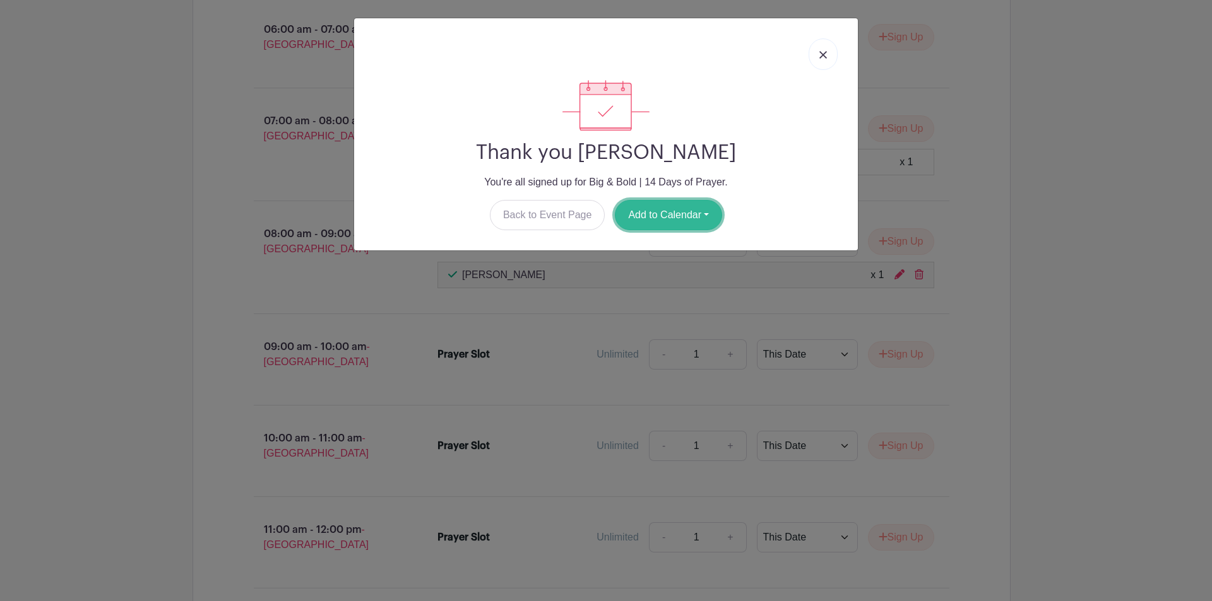
click at [672, 219] on button "Add to Calendar" at bounding box center [668, 215] width 107 height 30
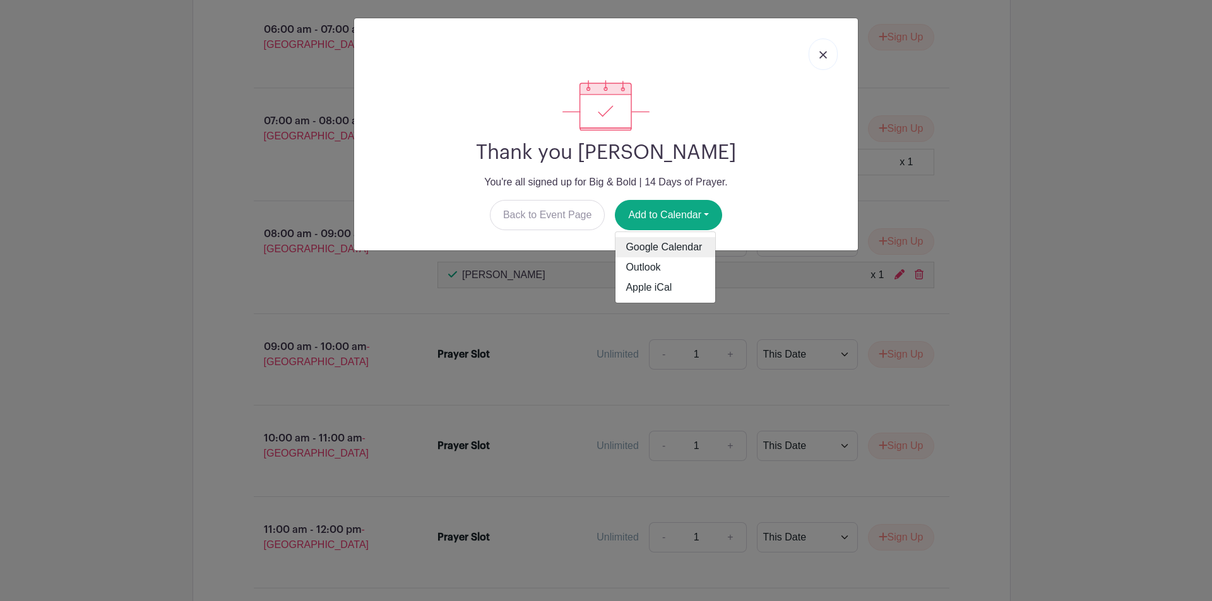
click at [671, 247] on link "Google Calendar" at bounding box center [665, 247] width 100 height 20
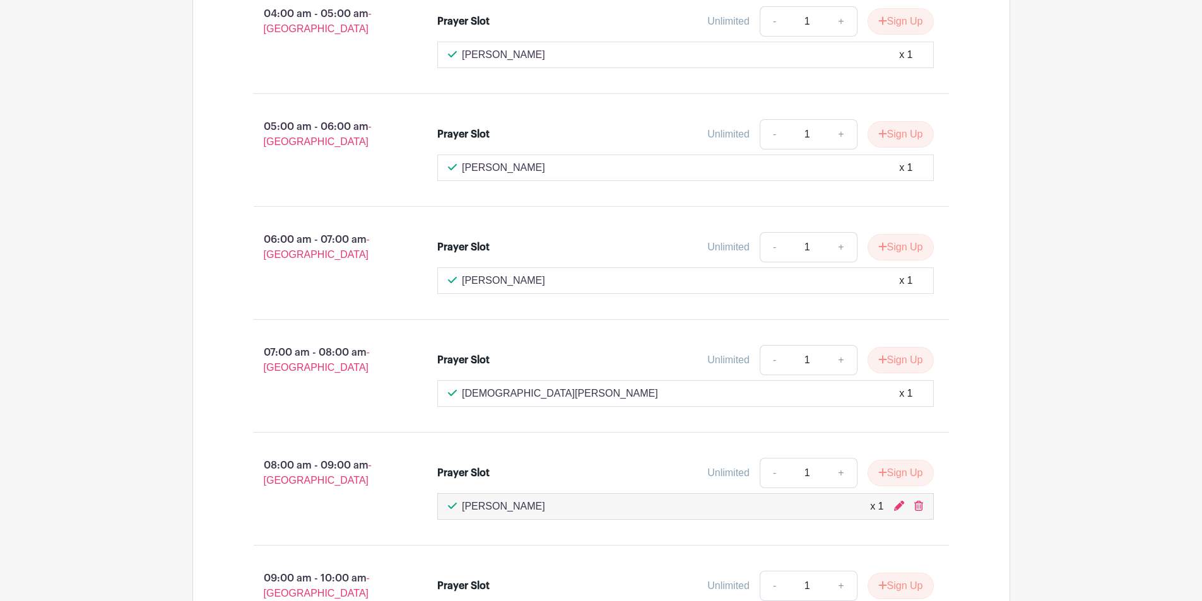
scroll to position [1262, 0]
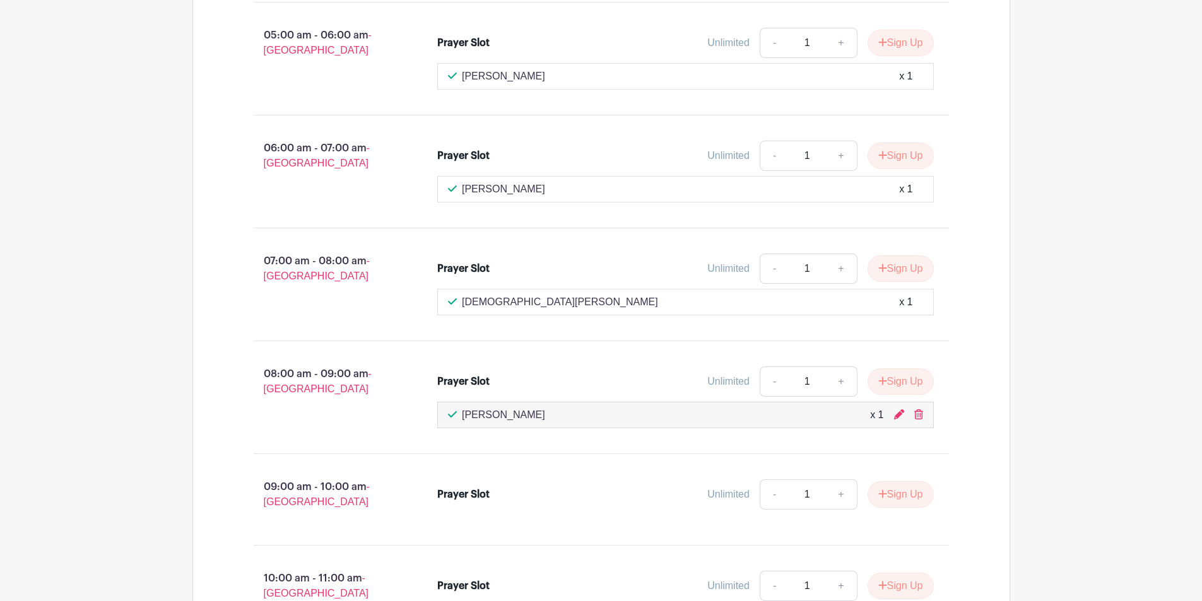
scroll to position [1641, 0]
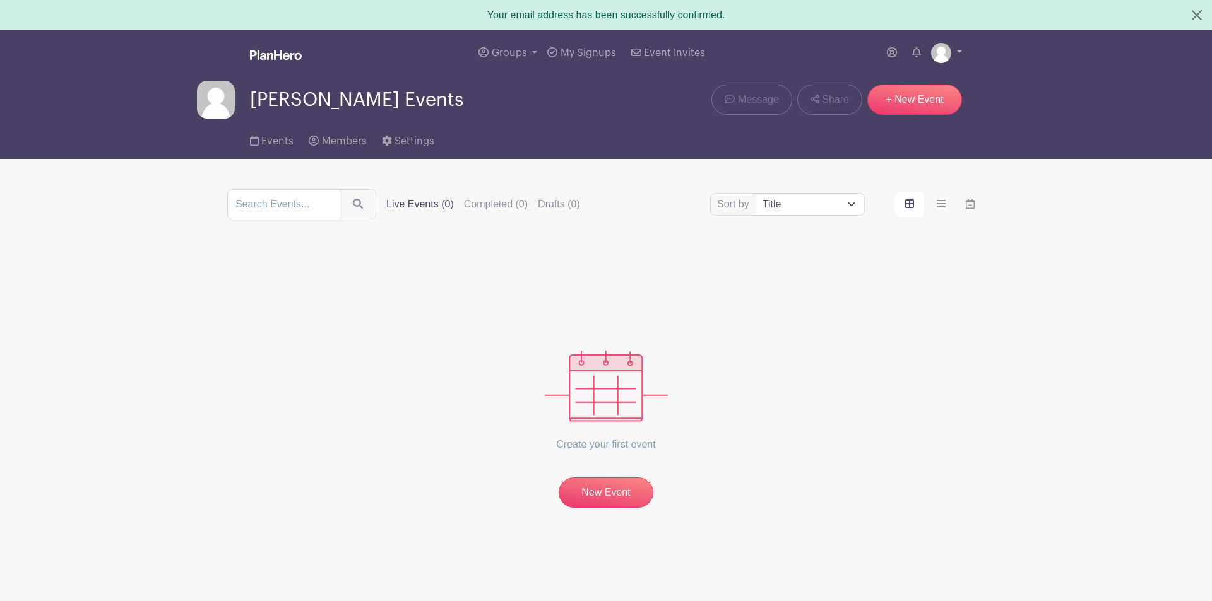
click at [845, 201] on select "Title Recently modified Newest Upcoming dates" at bounding box center [810, 204] width 108 height 21
select select "last_modified"
click at [756, 194] on select "Title Recently modified Newest Upcoming dates" at bounding box center [810, 204] width 108 height 21
